Goal: Task Accomplishment & Management: Manage account settings

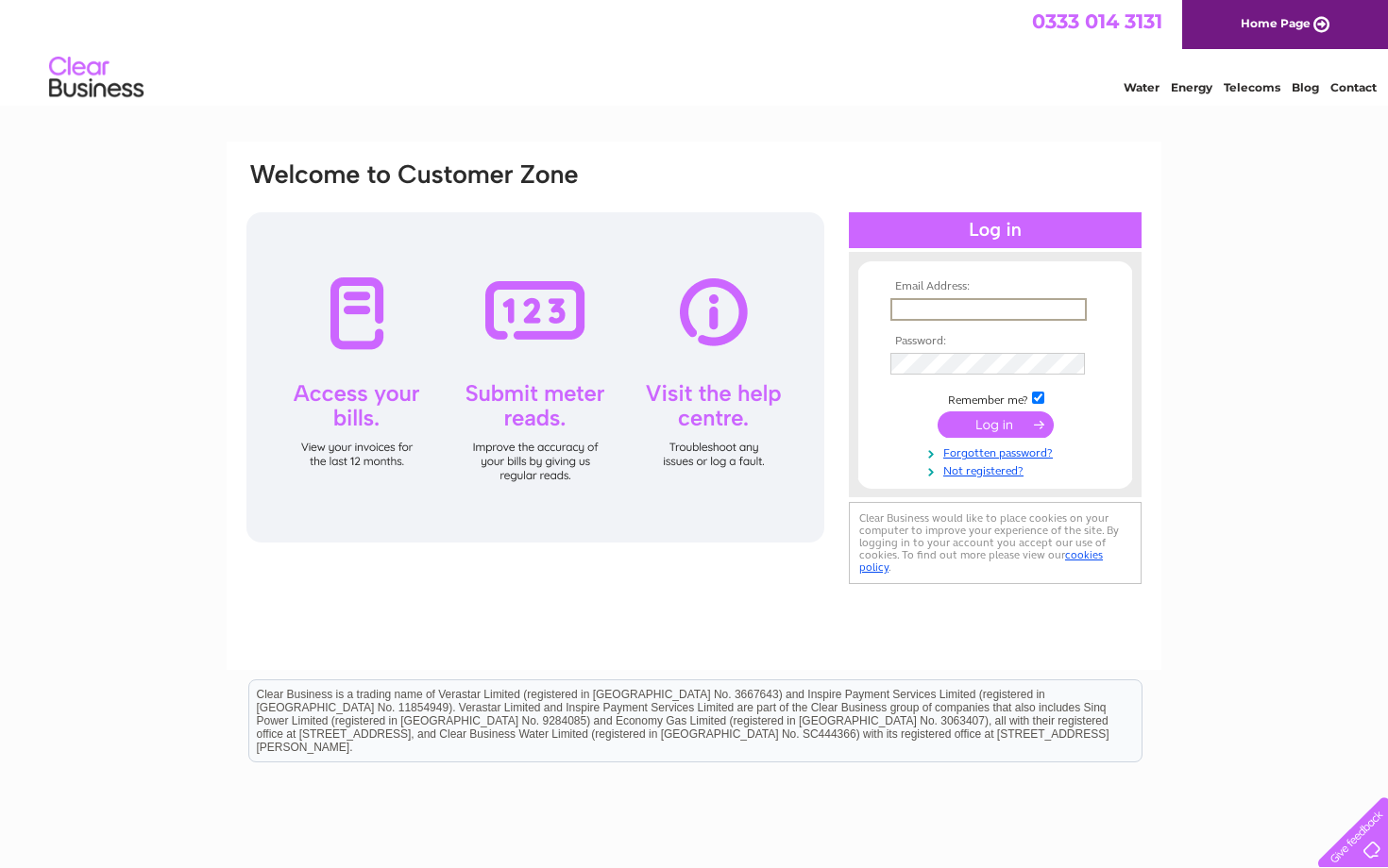
type input "sally@baytree-florists.co.uk"
click at [995, 423] on input "submit" at bounding box center [995, 425] width 117 height 27
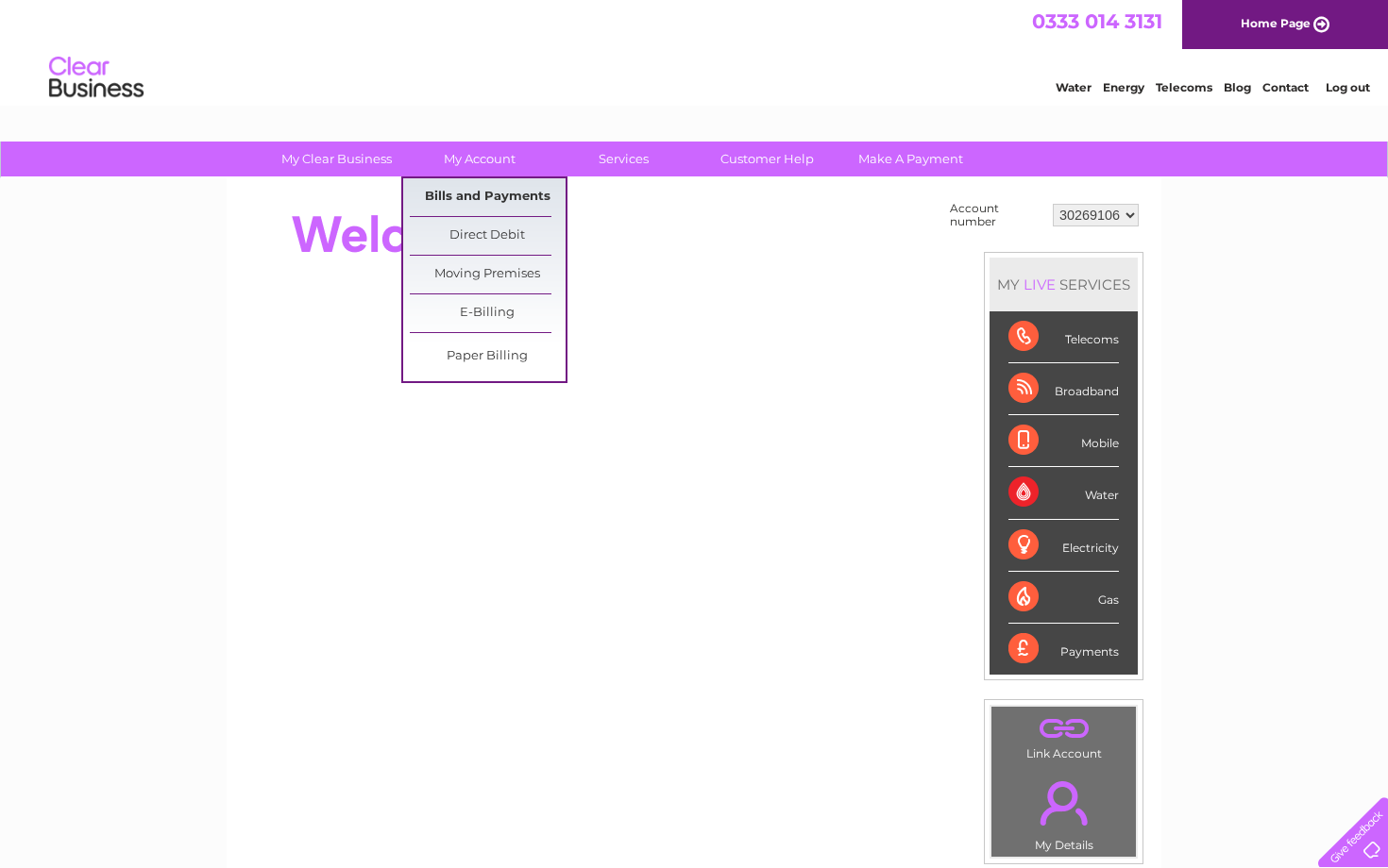
click at [470, 201] on link "Bills and Payments" at bounding box center [487, 198] width 156 height 38
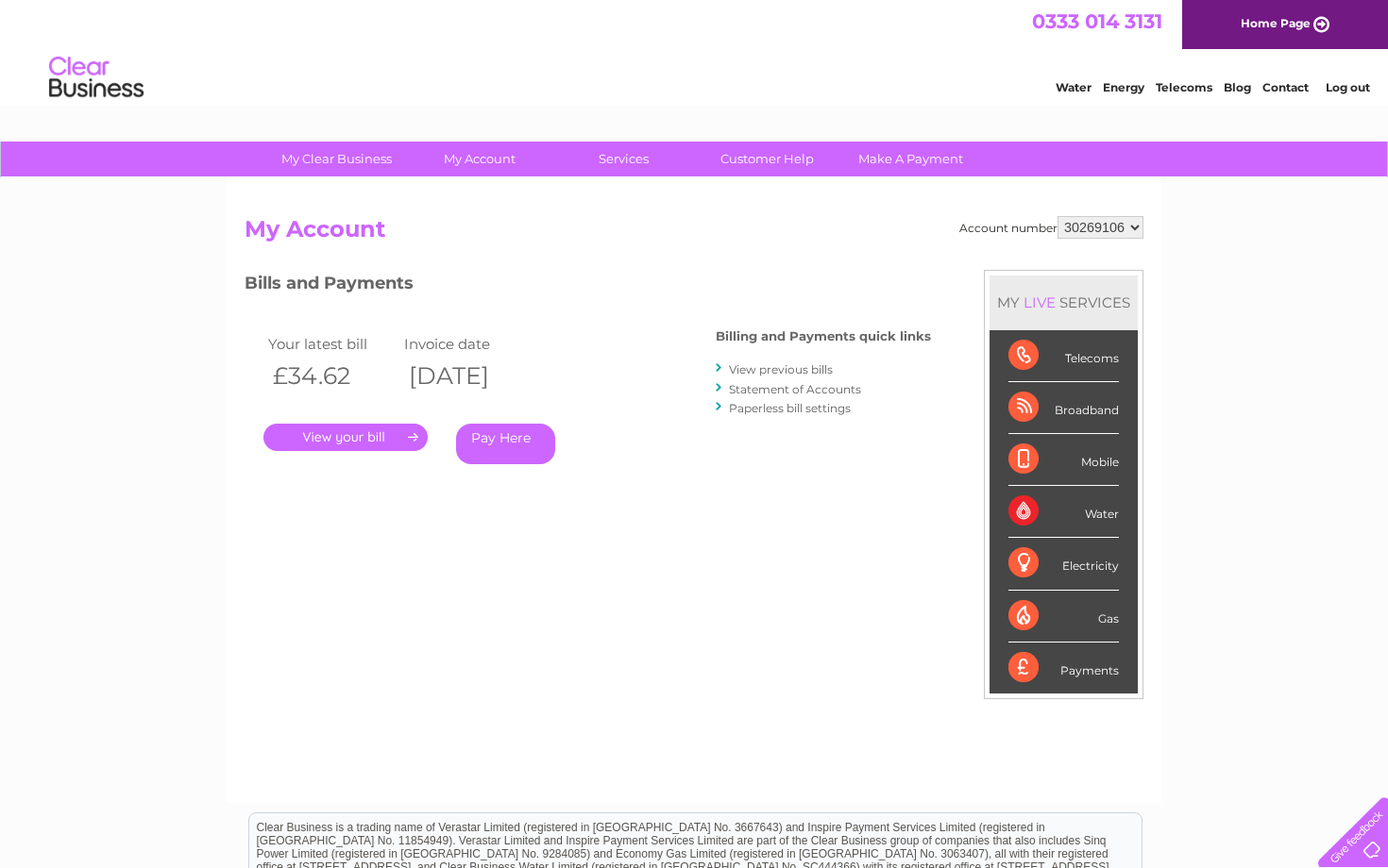
click at [354, 435] on link "." at bounding box center [346, 437] width 164 height 28
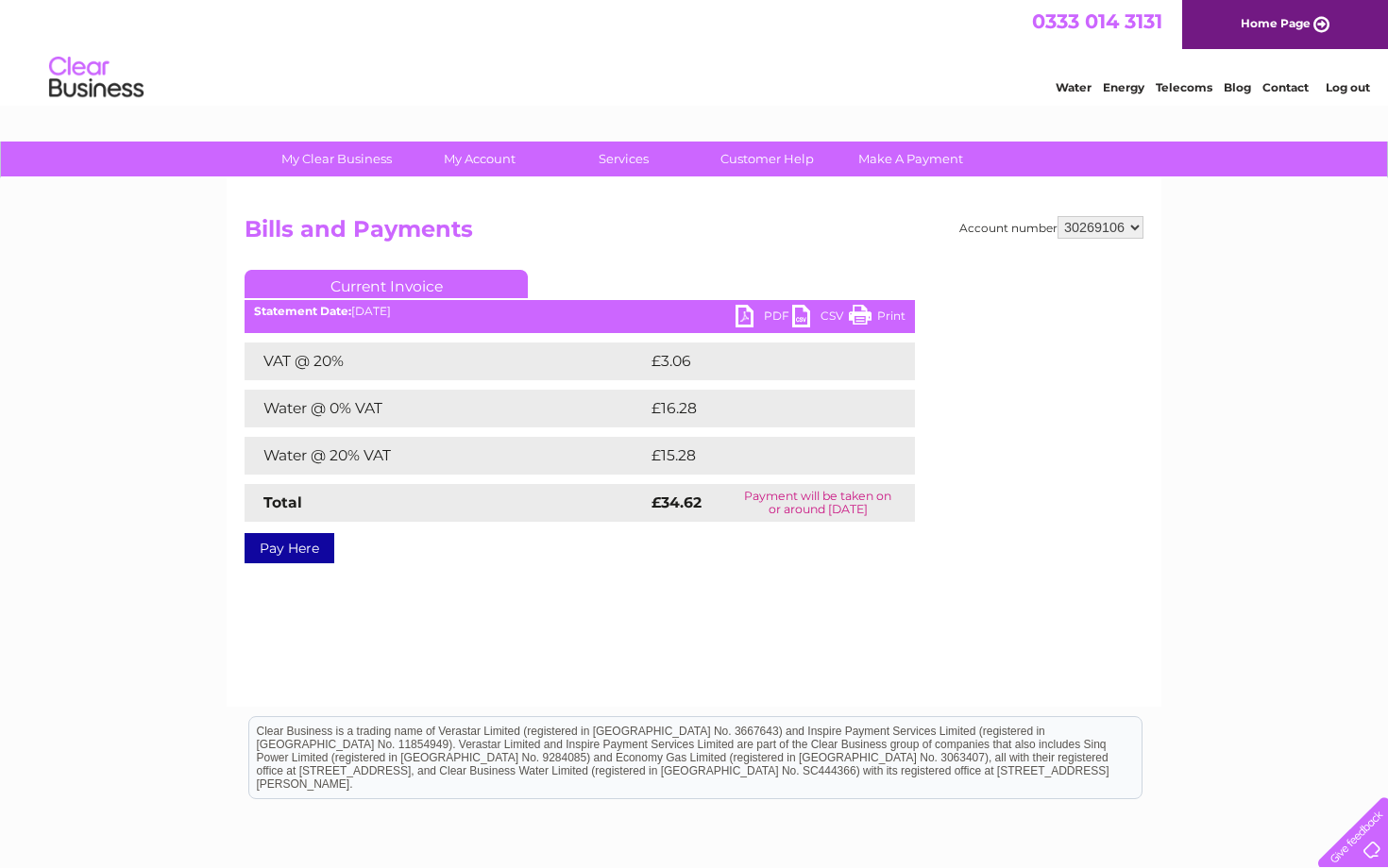
click at [773, 307] on link "PDF" at bounding box center [763, 318] width 56 height 28
